Goal: Find specific page/section: Find specific page/section

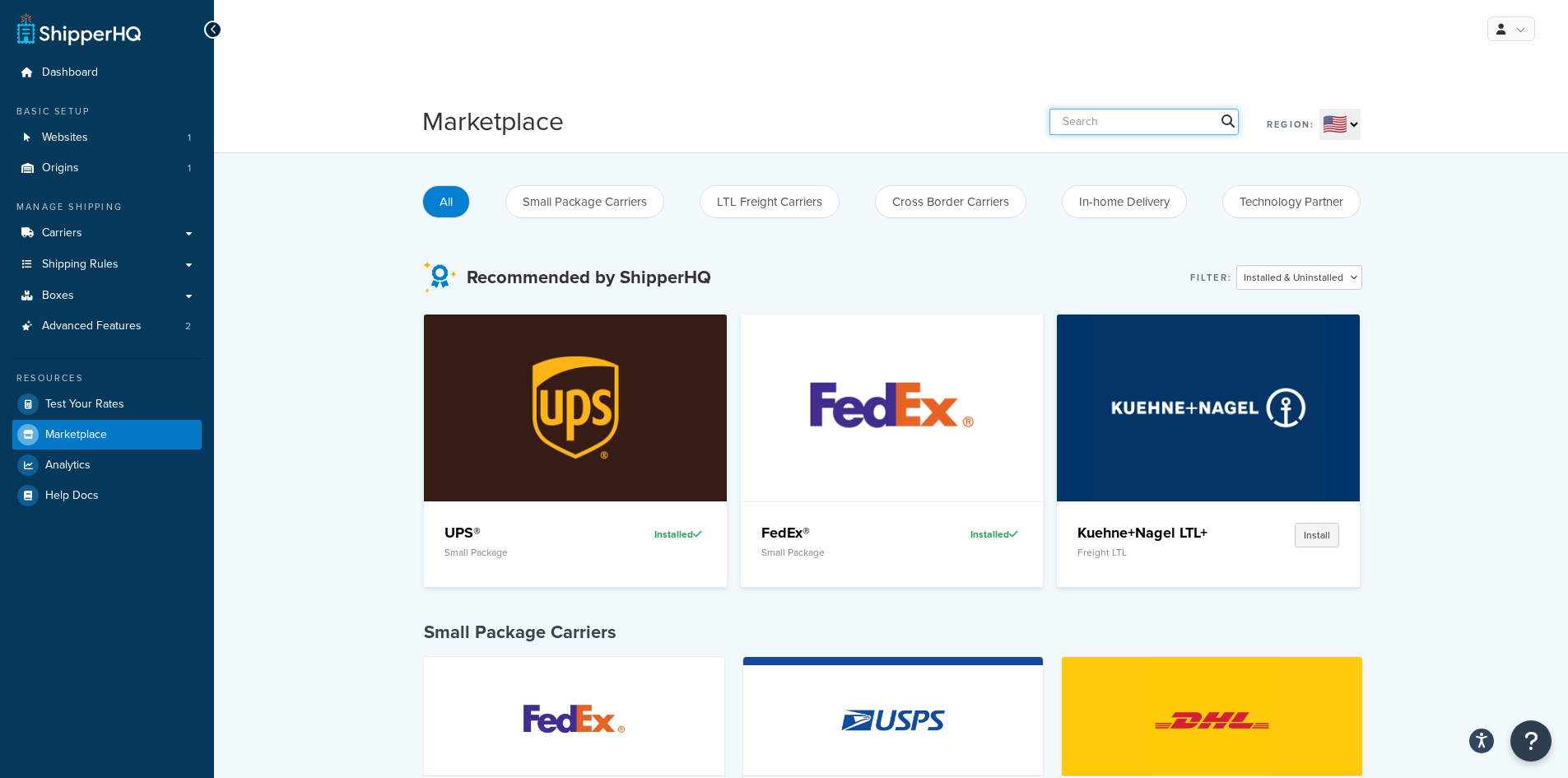
click at [1132, 120] on input "text" at bounding box center [1143, 121] width 189 height 26
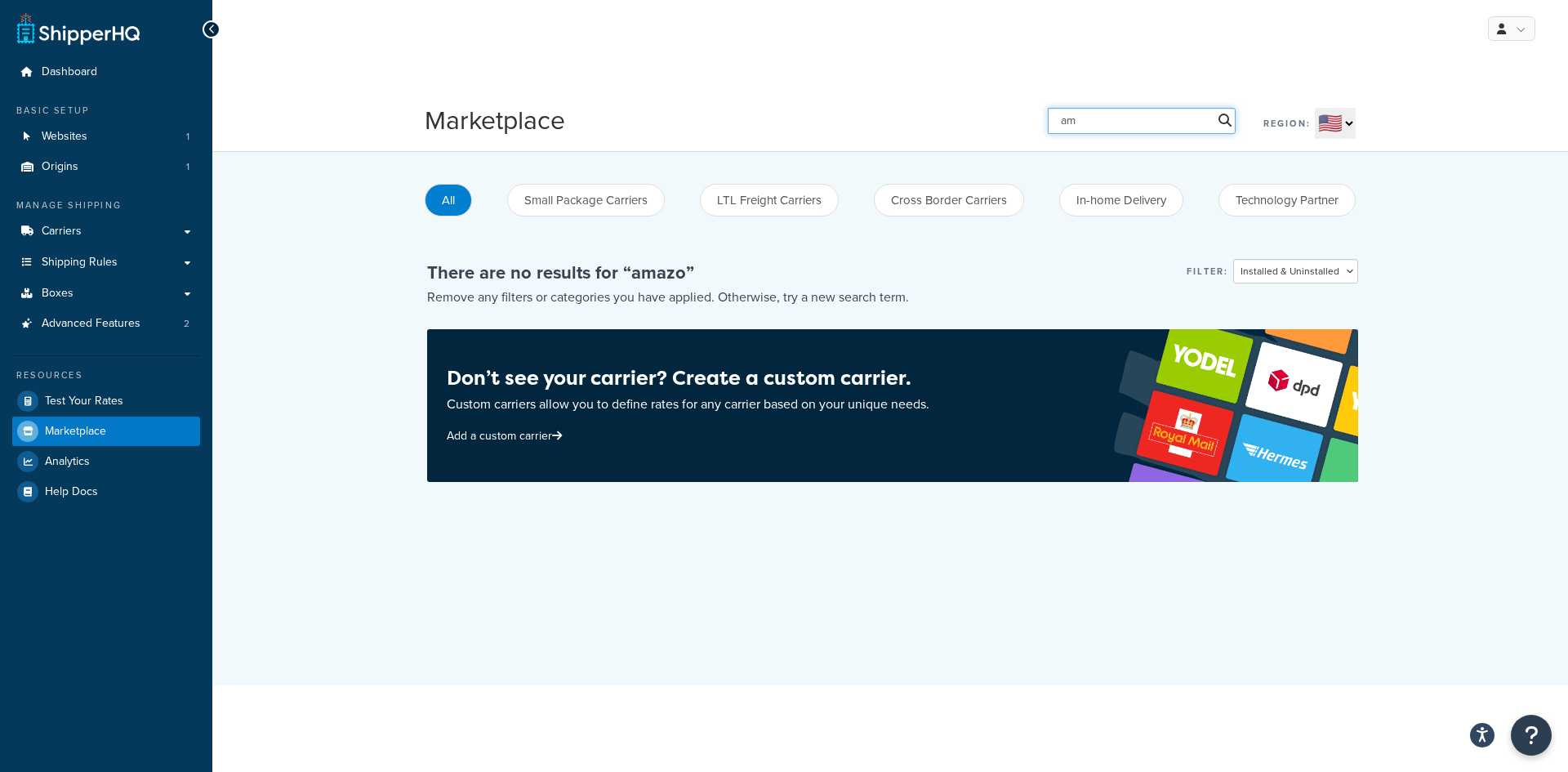
type input "a"
